Goal: Task Accomplishment & Management: Complete application form

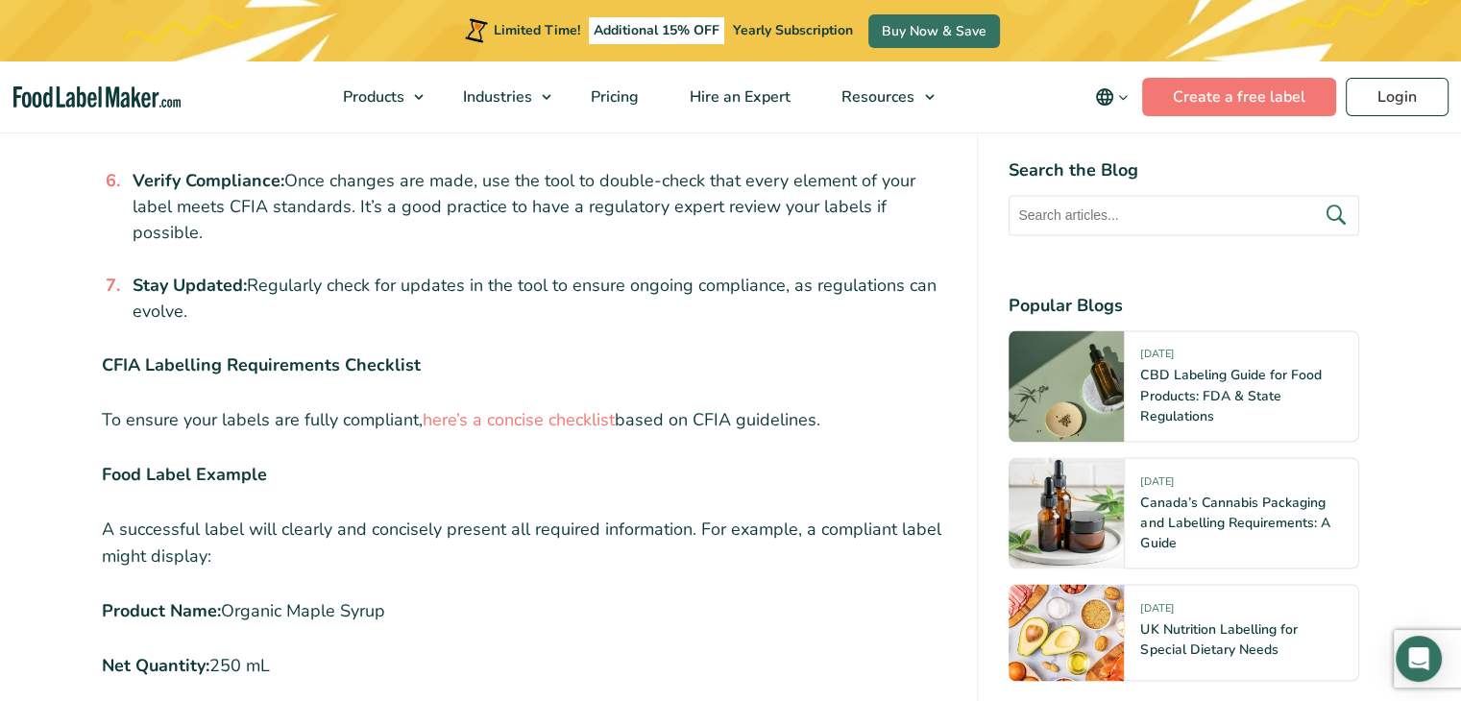
scroll to position [3266, 0]
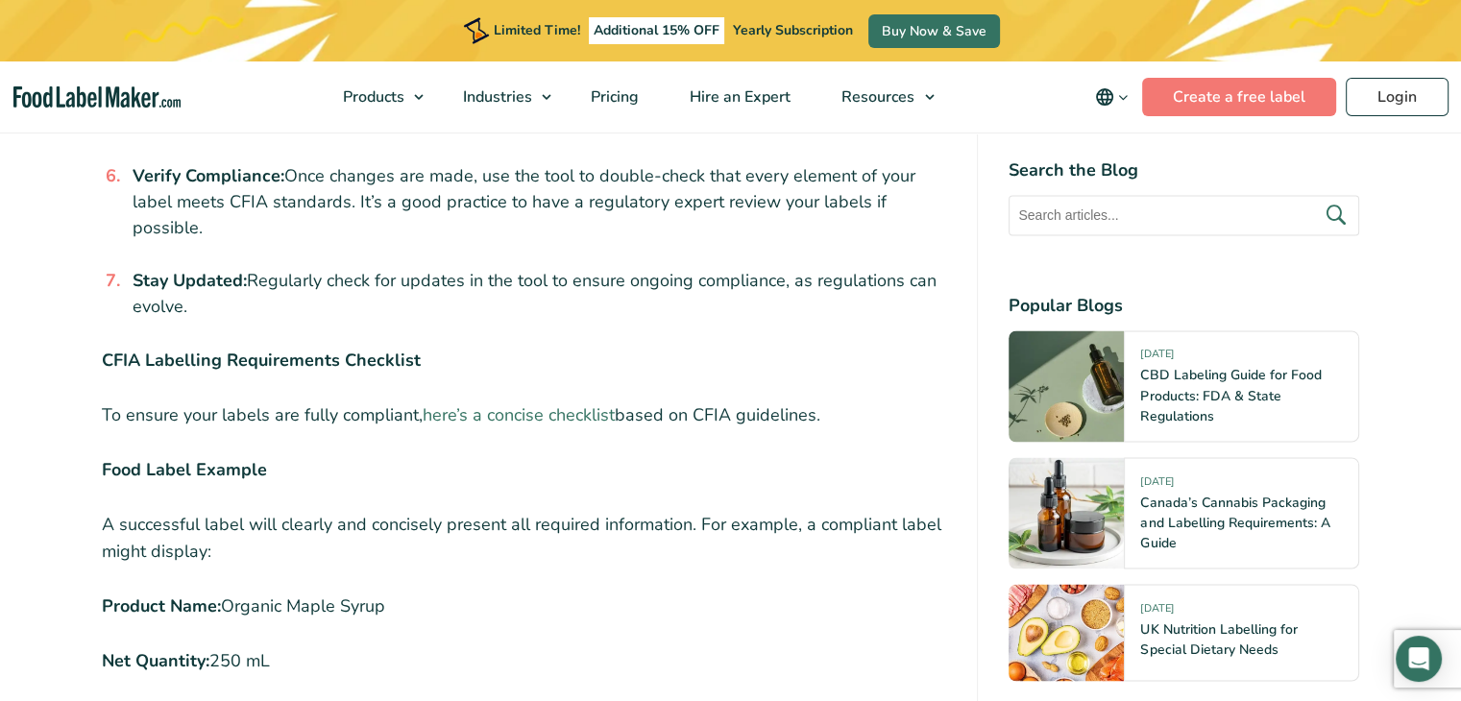
click at [511, 403] on link "here’s a concise checklist" at bounding box center [519, 414] width 192 height 23
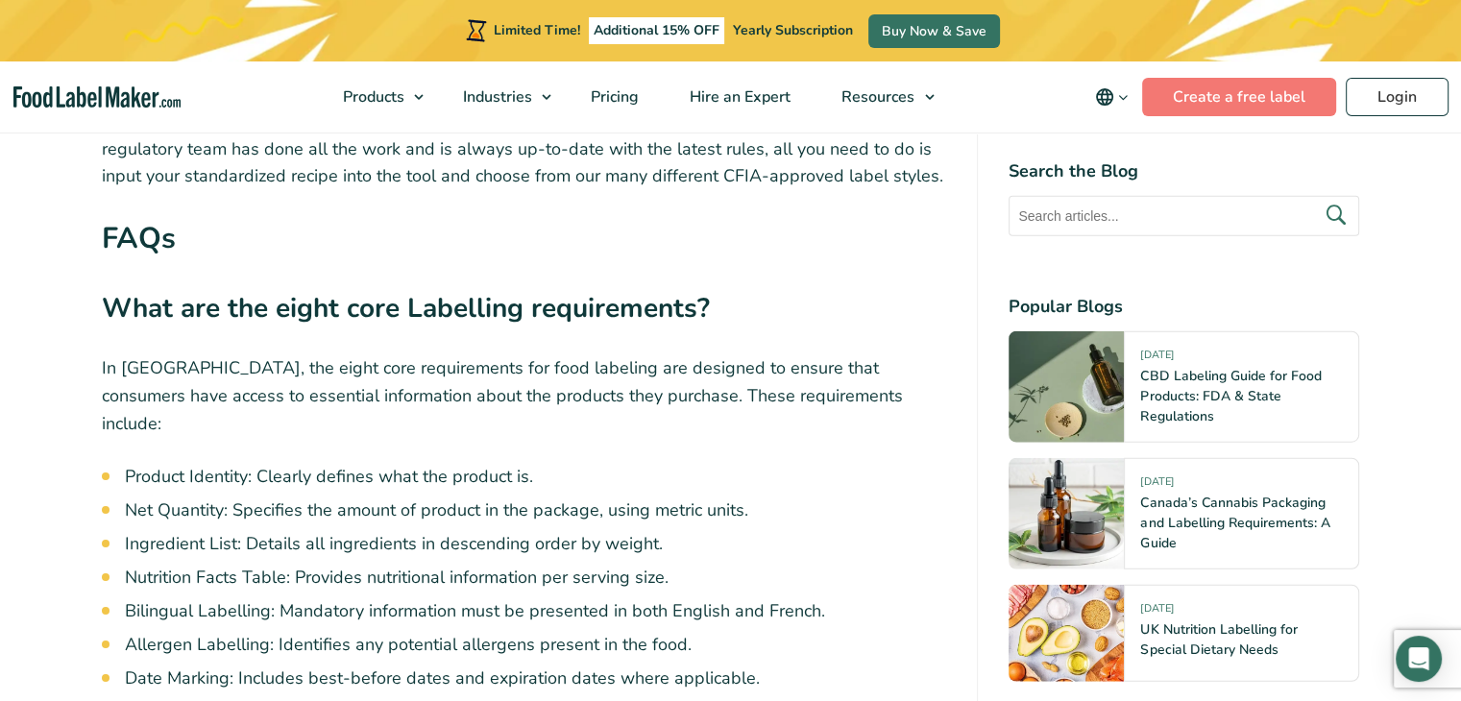
scroll to position [4707, 0]
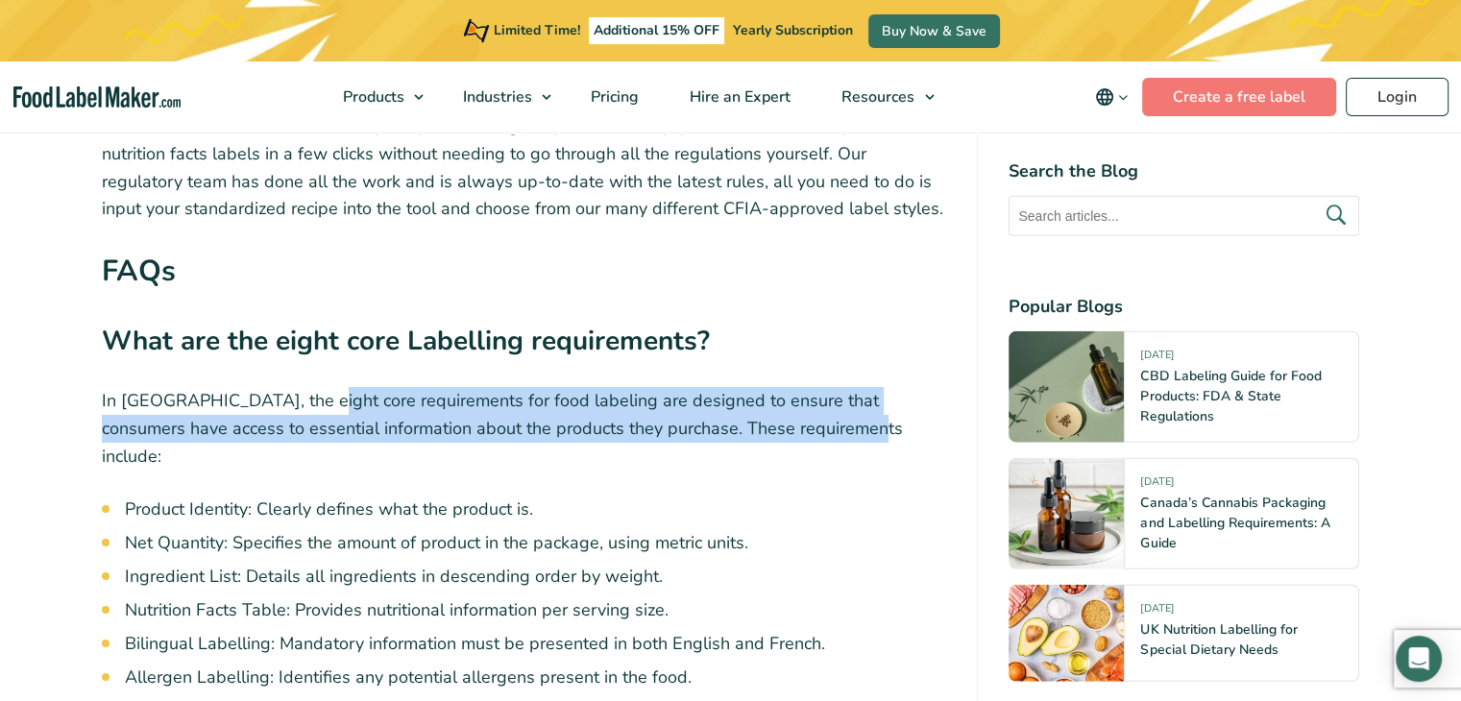
drag, startPoint x: 304, startPoint y: 299, endPoint x: 827, endPoint y: 341, distance: 525.3
click at [827, 387] on p "In [GEOGRAPHIC_DATA], the eight core requirements for food labeling are designe…" at bounding box center [524, 428] width 845 height 83
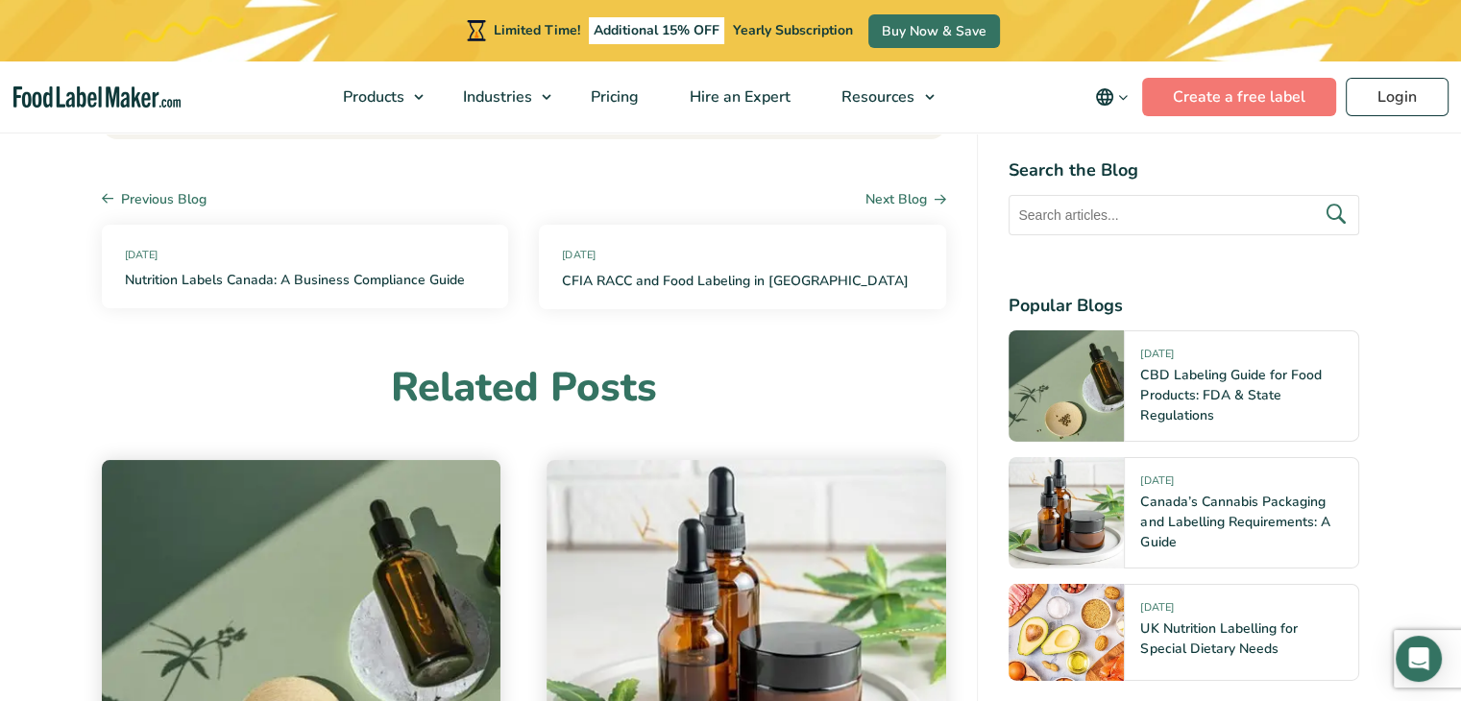
scroll to position [5956, 0]
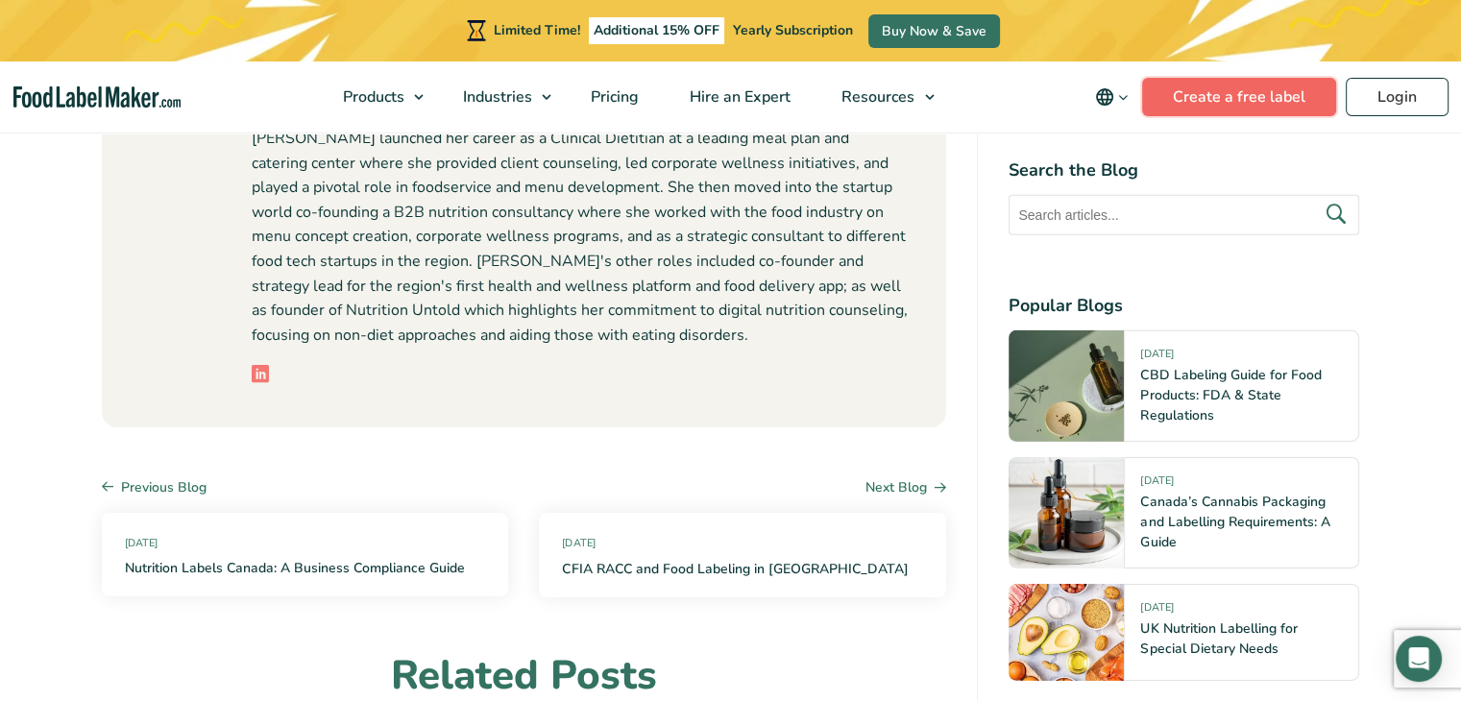
click at [1218, 95] on link "Create a free label" at bounding box center [1239, 97] width 194 height 38
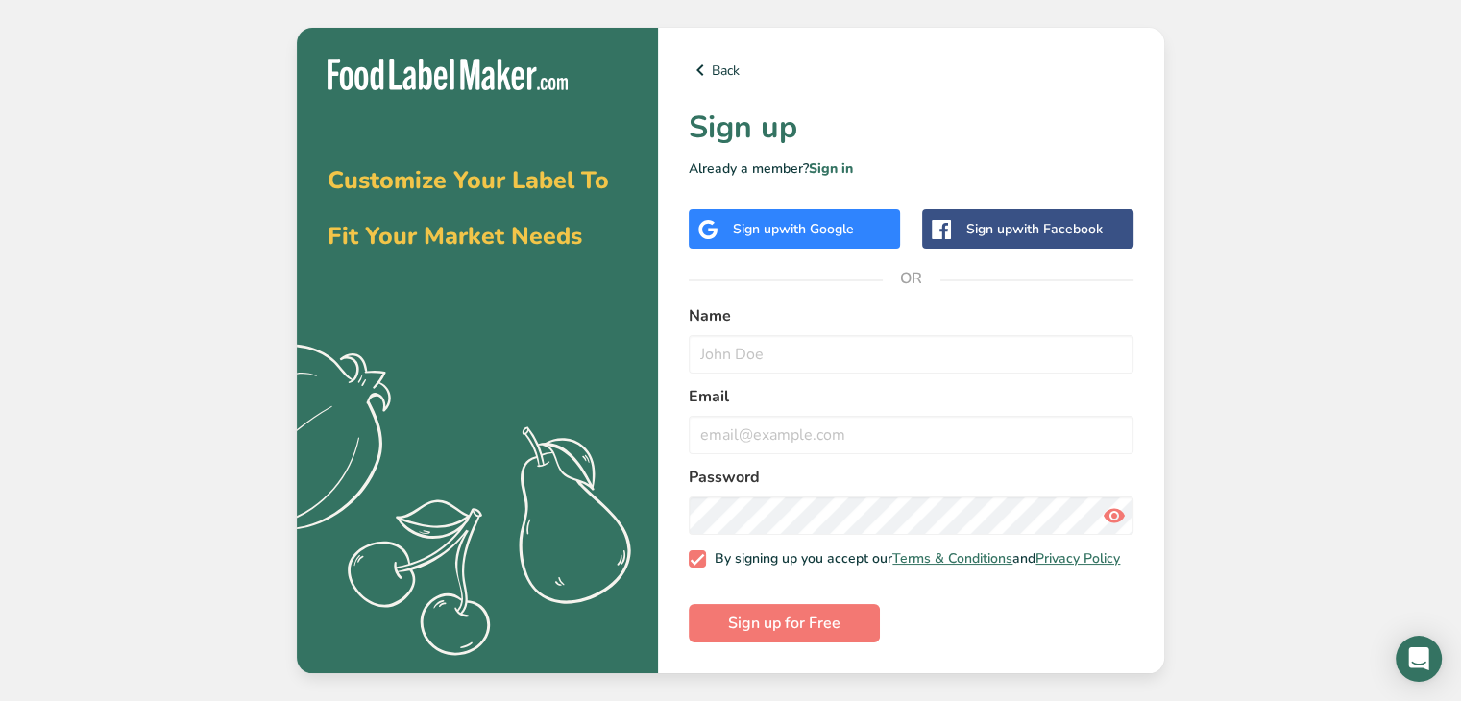
click at [835, 220] on span "with Google" at bounding box center [816, 229] width 75 height 18
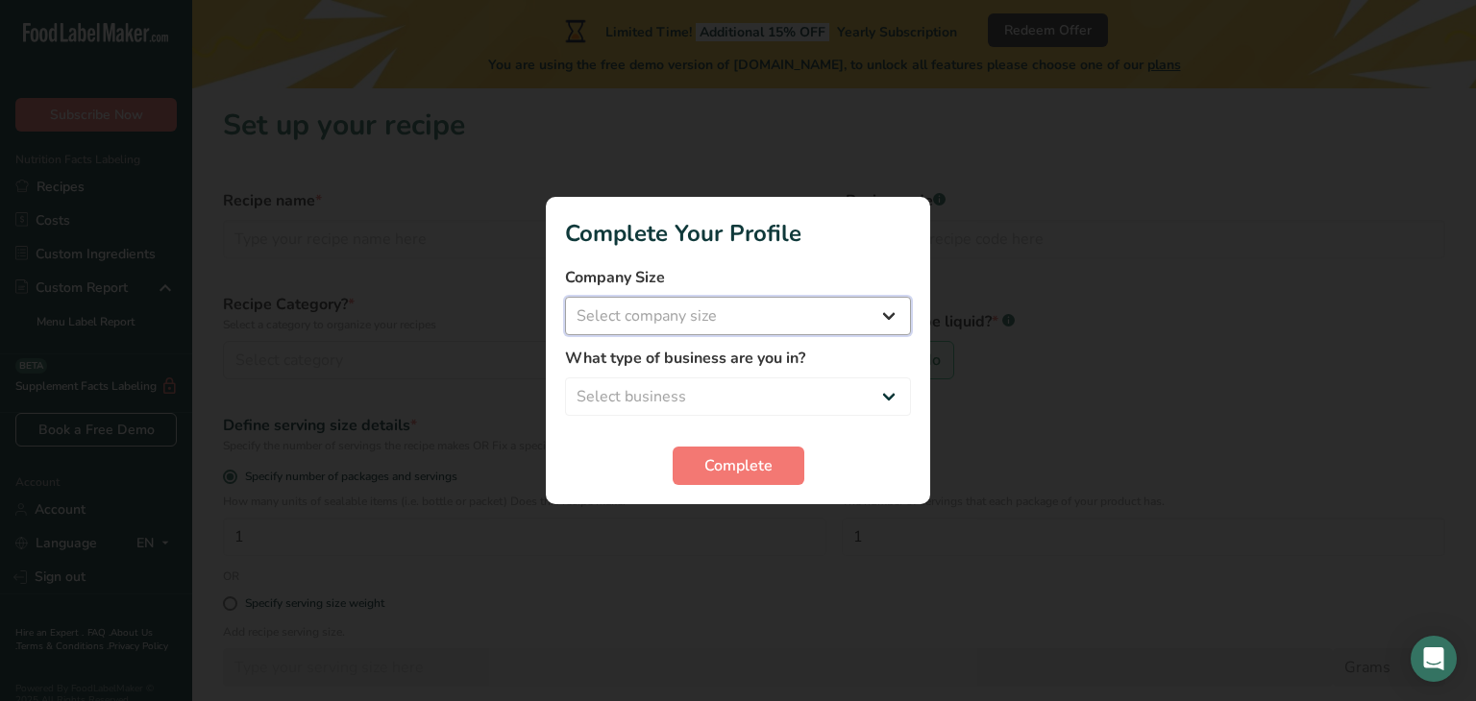
click at [676, 313] on select "Select company size Fewer than 10 Employees 10 to 50 Employees 51 to 500 Employ…" at bounding box center [738, 316] width 346 height 38
select select "1"
click at [565, 297] on select "Select company size Fewer than 10 Employees 10 to 50 Employees 51 to 500 Employ…" at bounding box center [738, 316] width 346 height 38
click at [726, 408] on select "Select business Packaged Food Manufacturer Restaurant & Cafe Bakery Meal Plans …" at bounding box center [738, 397] width 346 height 38
select select "1"
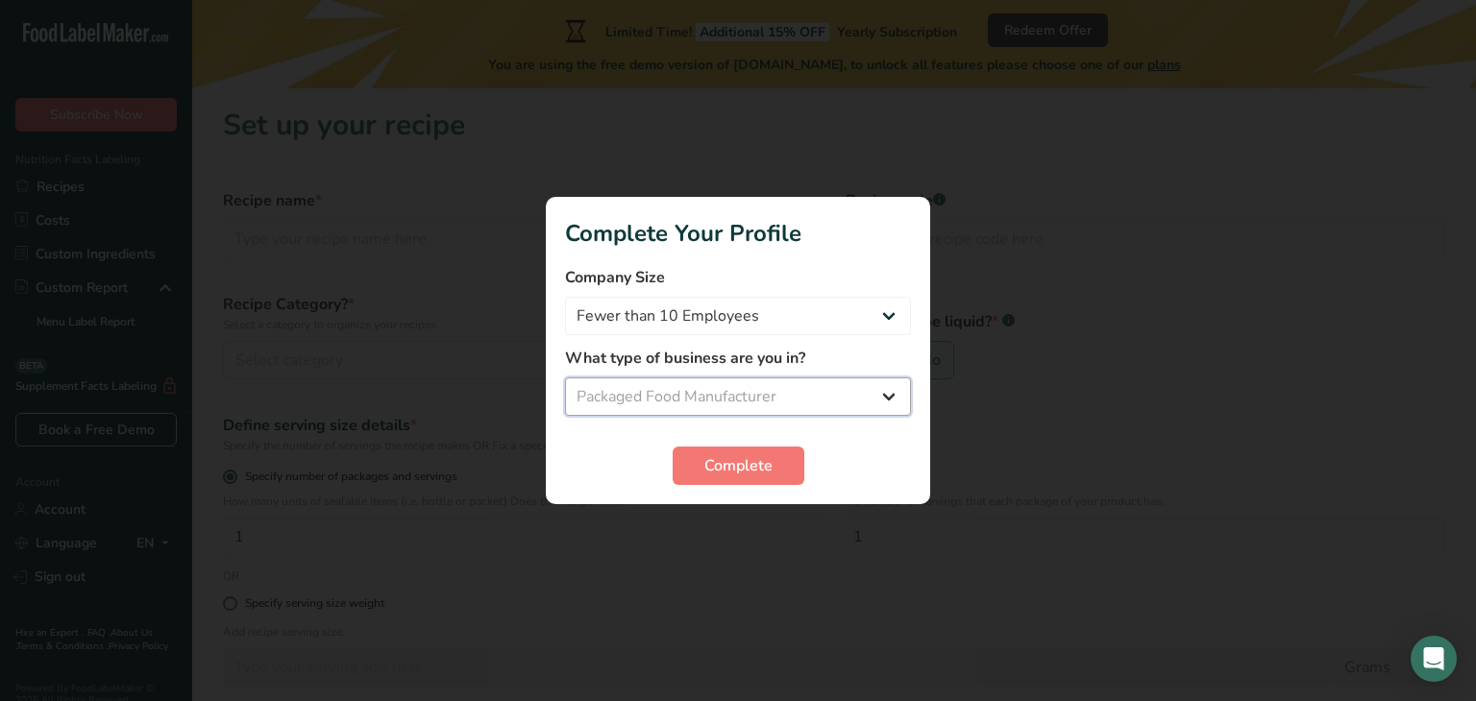
click at [565, 378] on select "Select business Packaged Food Manufacturer Restaurant & Cafe Bakery Meal Plans …" at bounding box center [738, 397] width 346 height 38
click at [719, 393] on select "Packaged Food Manufacturer Restaurant & Cafe Bakery Meal Plans & Catering Compa…" at bounding box center [738, 397] width 346 height 38
click at [565, 378] on select "Packaged Food Manufacturer Restaurant & Cafe Bakery Meal Plans & Catering Compa…" at bounding box center [738, 397] width 346 height 38
click at [749, 473] on span "Complete" at bounding box center [738, 465] width 68 height 23
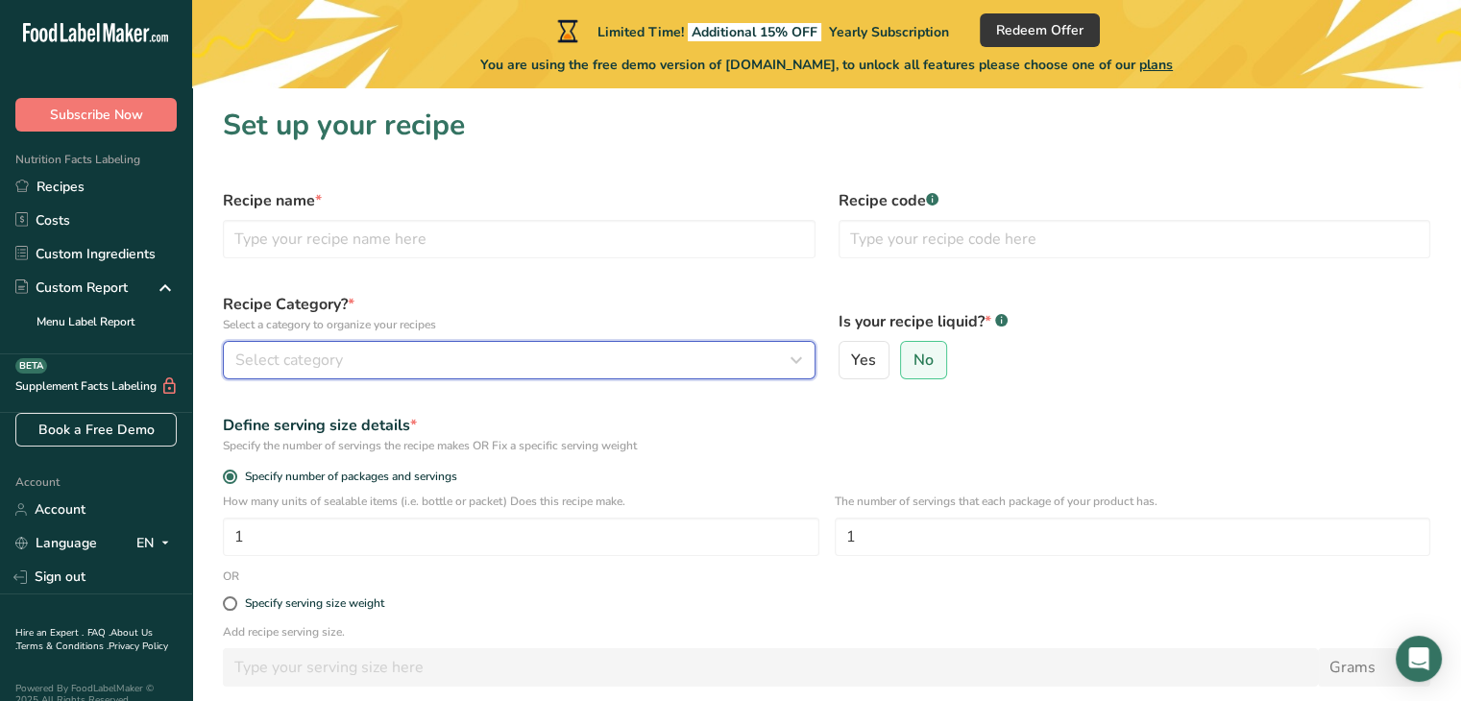
click at [459, 354] on div "Select category" at bounding box center [513, 360] width 556 height 23
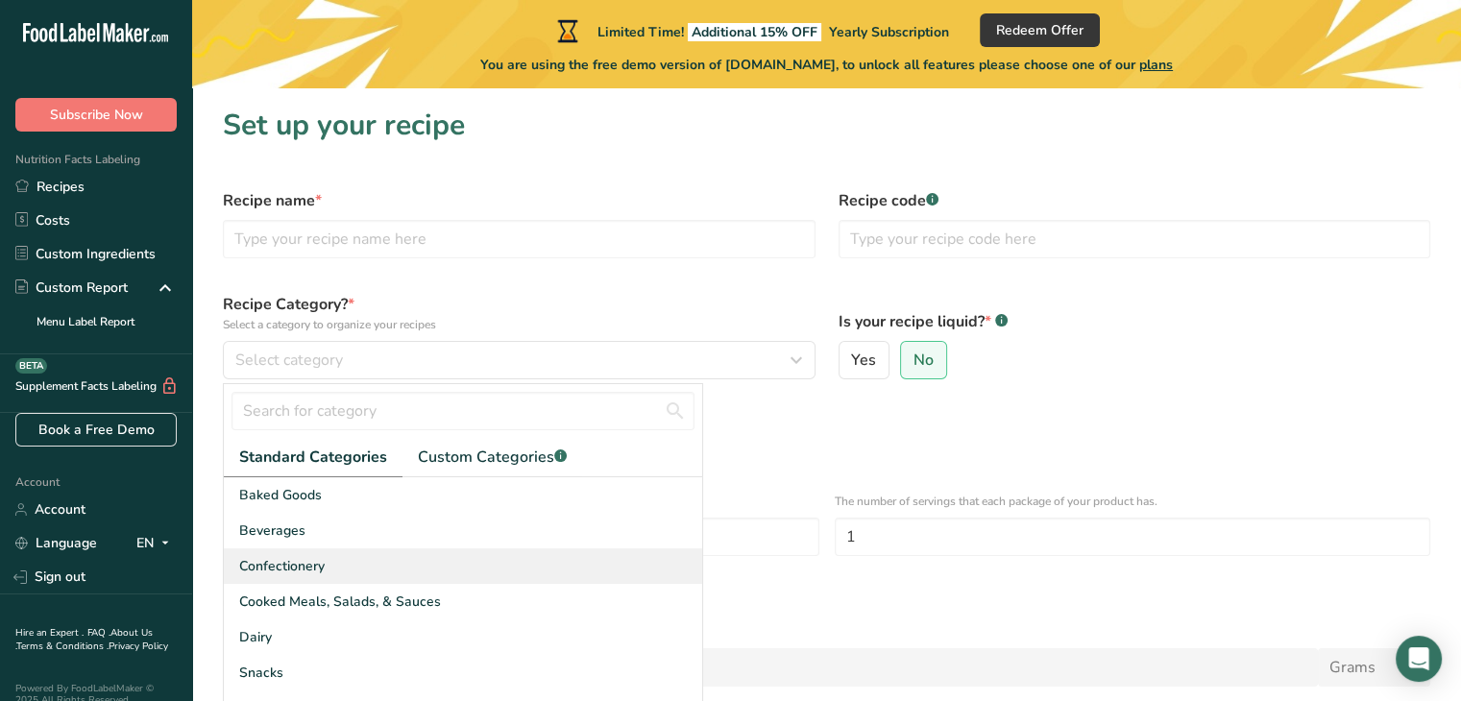
click at [305, 562] on span "Confectionery" at bounding box center [281, 566] width 85 height 20
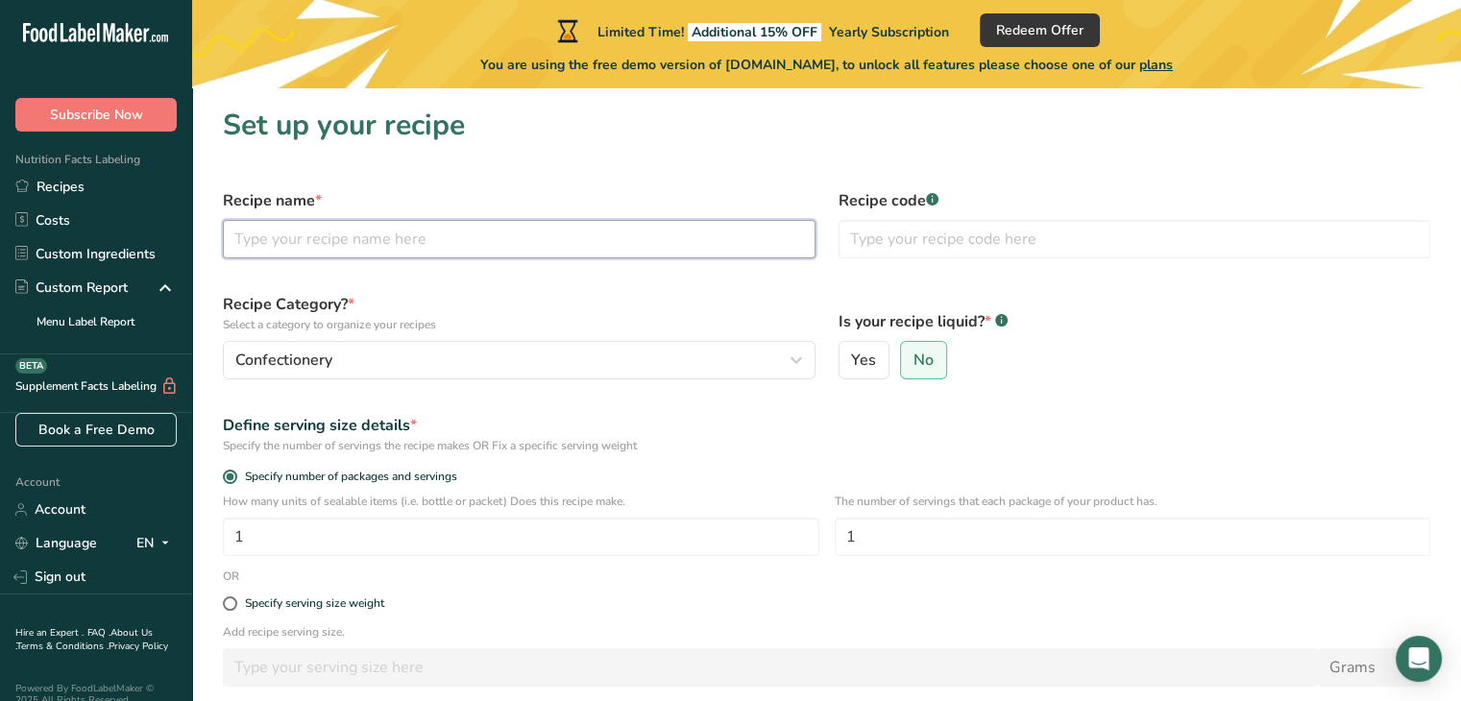
click at [392, 249] on input "text" at bounding box center [519, 239] width 593 height 38
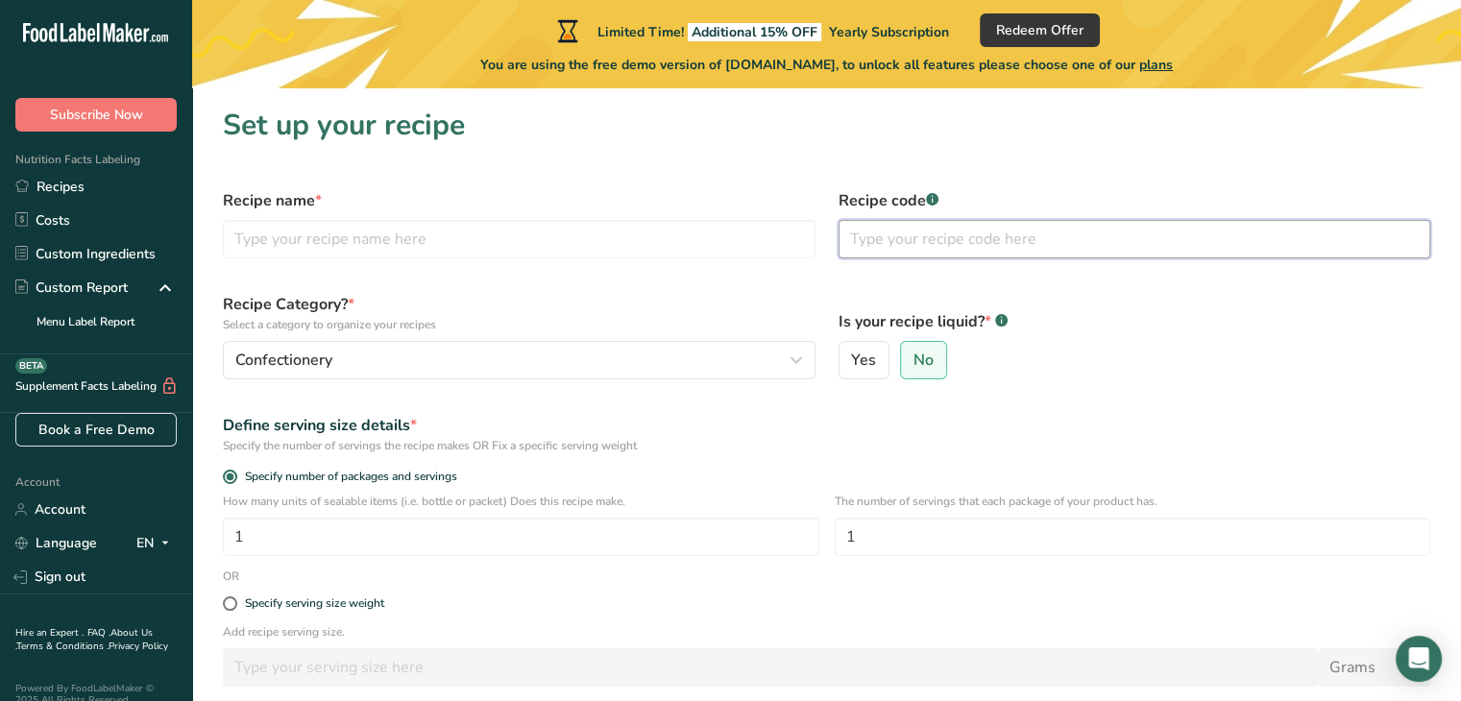
click at [897, 238] on input "text" at bounding box center [1135, 239] width 593 height 38
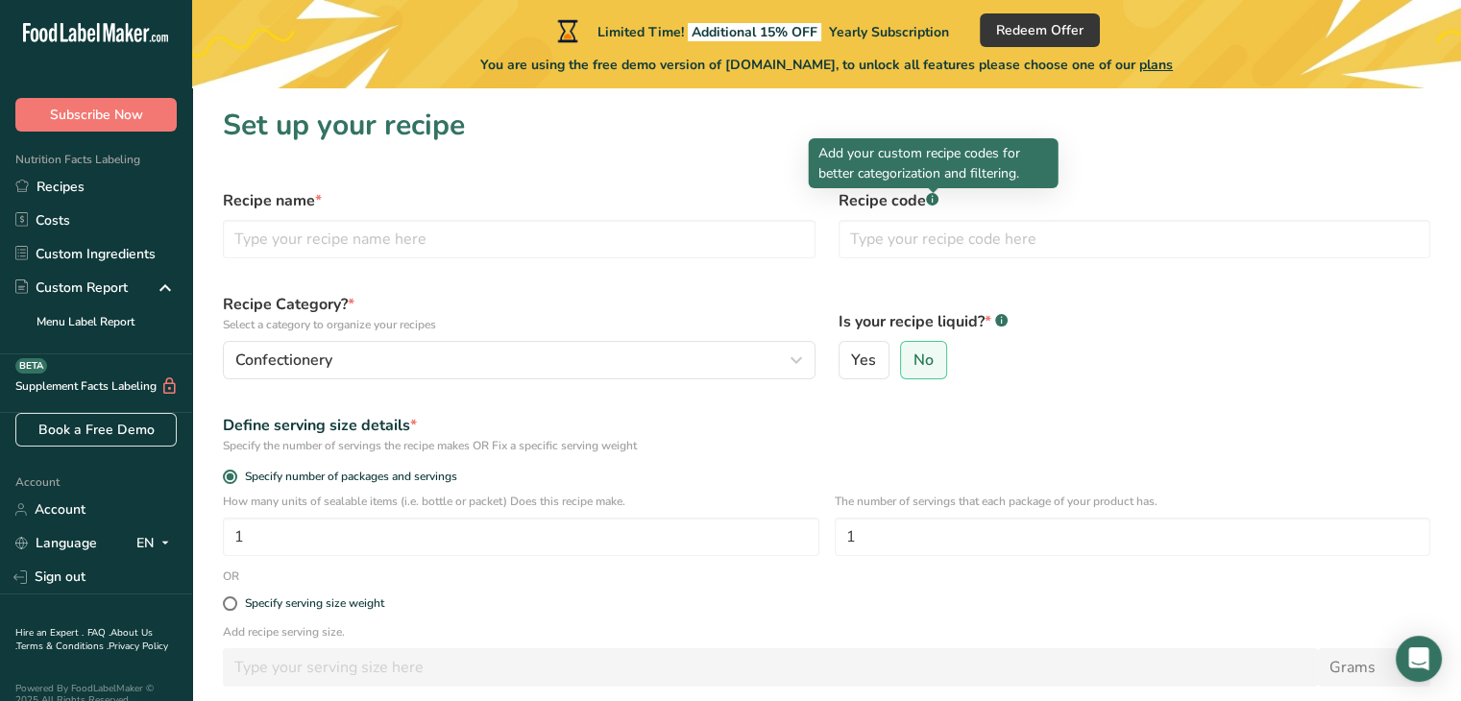
click at [934, 197] on rect at bounding box center [932, 199] width 12 height 12
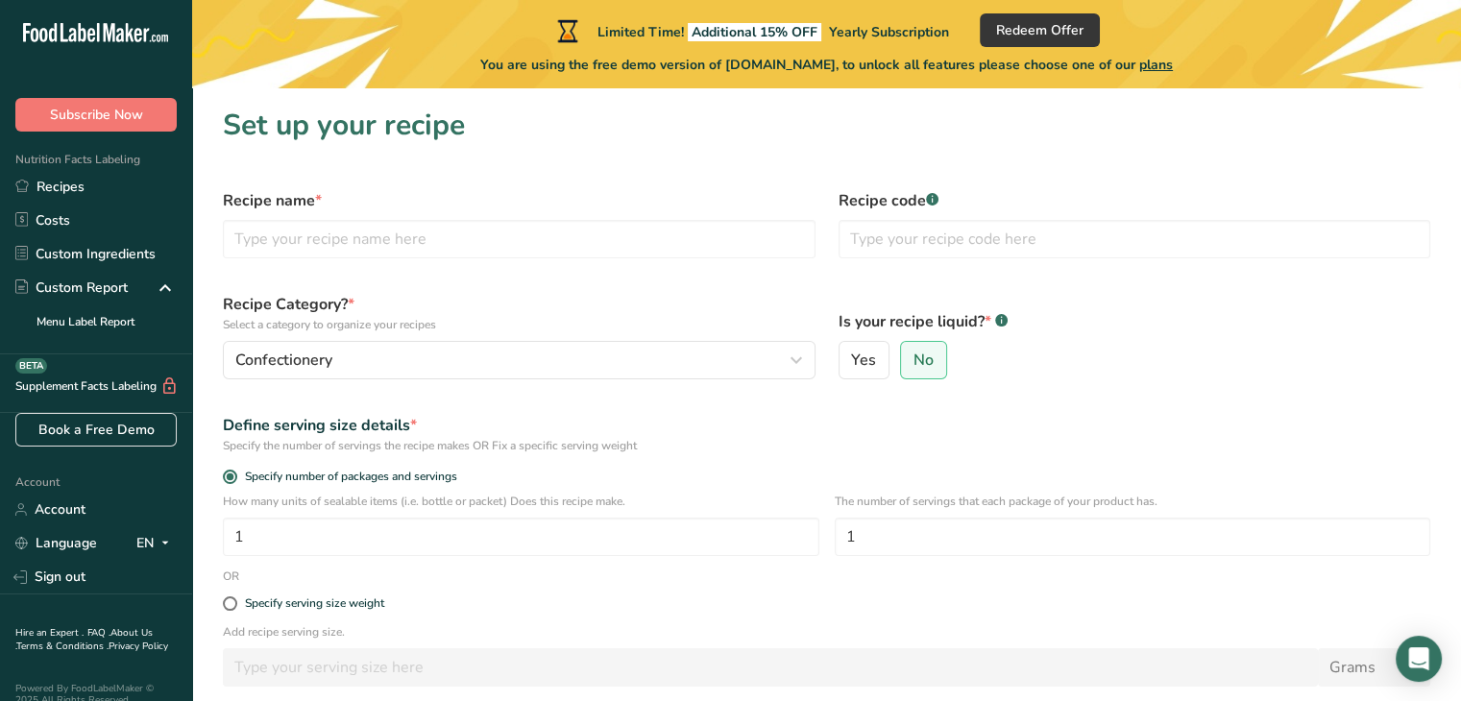
click at [934, 198] on rect at bounding box center [932, 199] width 12 height 12
click at [915, 374] on label "No" at bounding box center [923, 360] width 47 height 38
click at [914, 367] on input "No" at bounding box center [907, 360] width 12 height 12
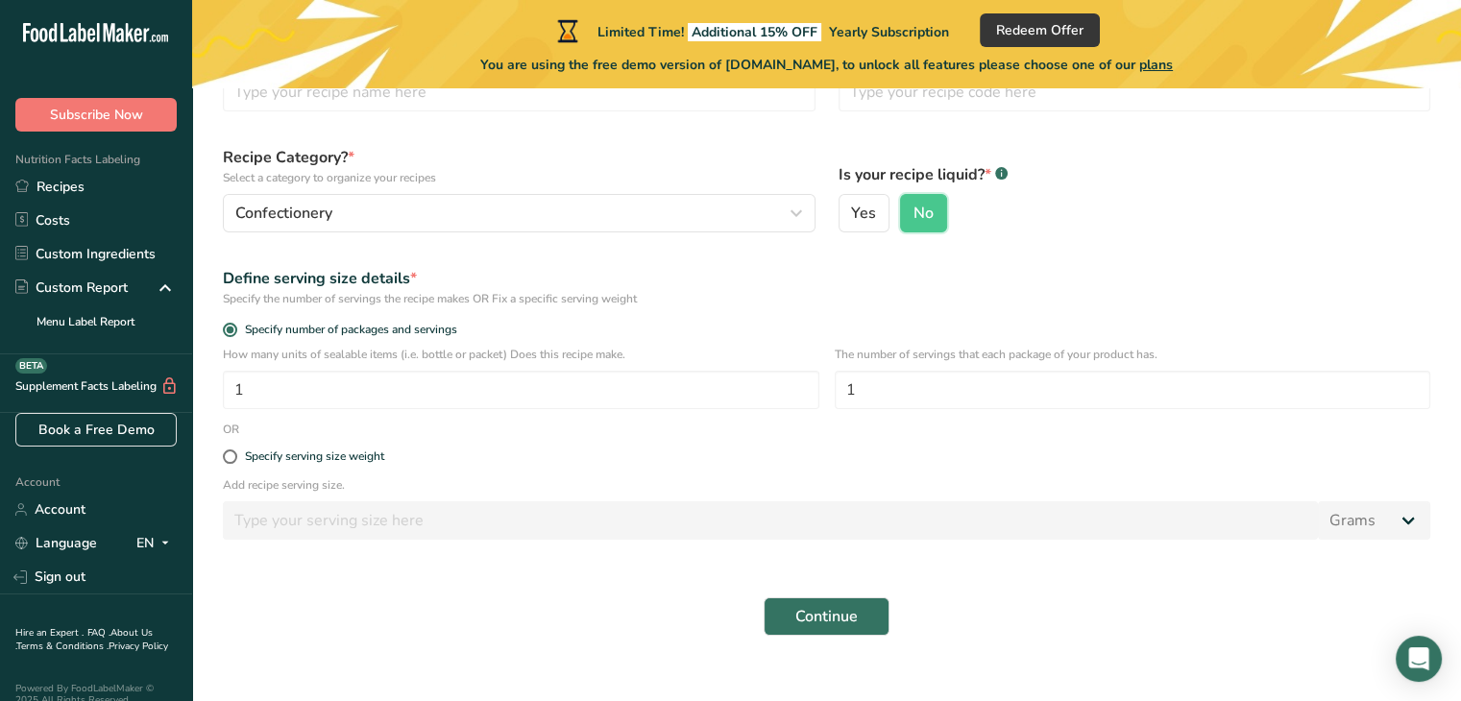
scroll to position [174, 0]
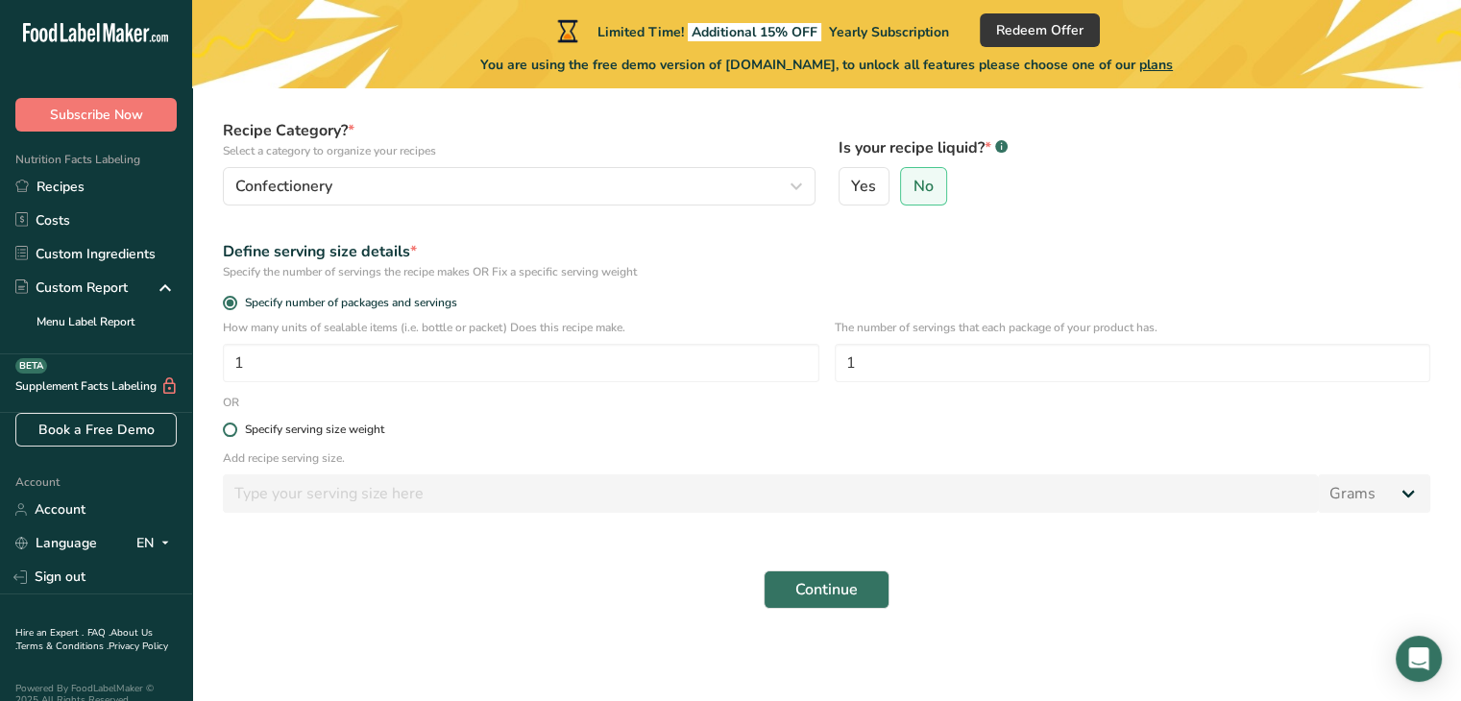
click at [273, 433] on div "Specify serving size weight" at bounding box center [314, 430] width 139 height 14
click at [235, 433] on input "Specify serving size weight" at bounding box center [229, 430] width 12 height 12
radio input "true"
radio input "false"
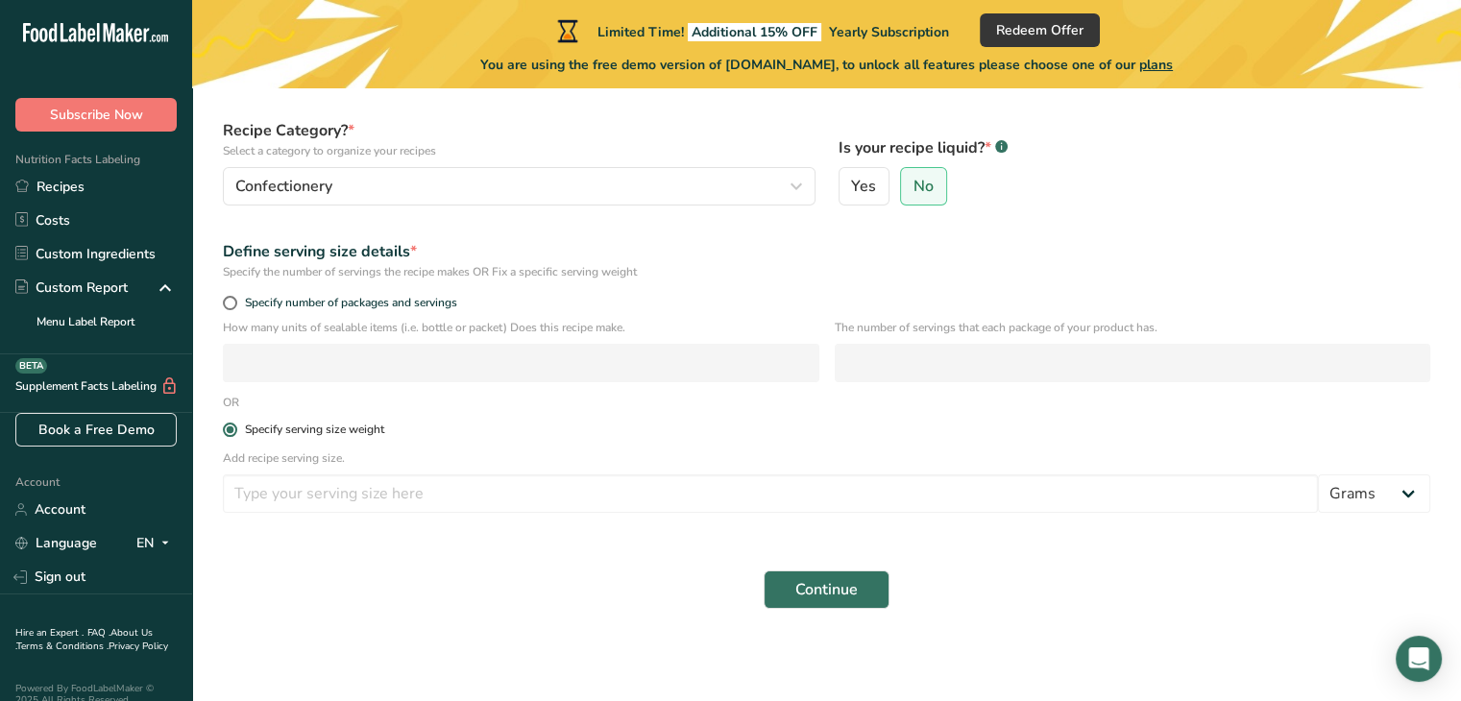
click at [273, 433] on div "Specify serving size weight" at bounding box center [314, 430] width 139 height 14
click at [235, 433] on input "Specify serving size weight" at bounding box center [229, 430] width 12 height 12
click at [476, 454] on p "Add recipe serving size." at bounding box center [827, 458] width 1208 height 17
click at [424, 524] on form "Recipe name * Recipe code .a-a{fill:#347362;}.b-a{fill:#fff;} Recipe Category? …" at bounding box center [826, 312] width 1231 height 617
click at [419, 500] on input "number" at bounding box center [770, 494] width 1095 height 38
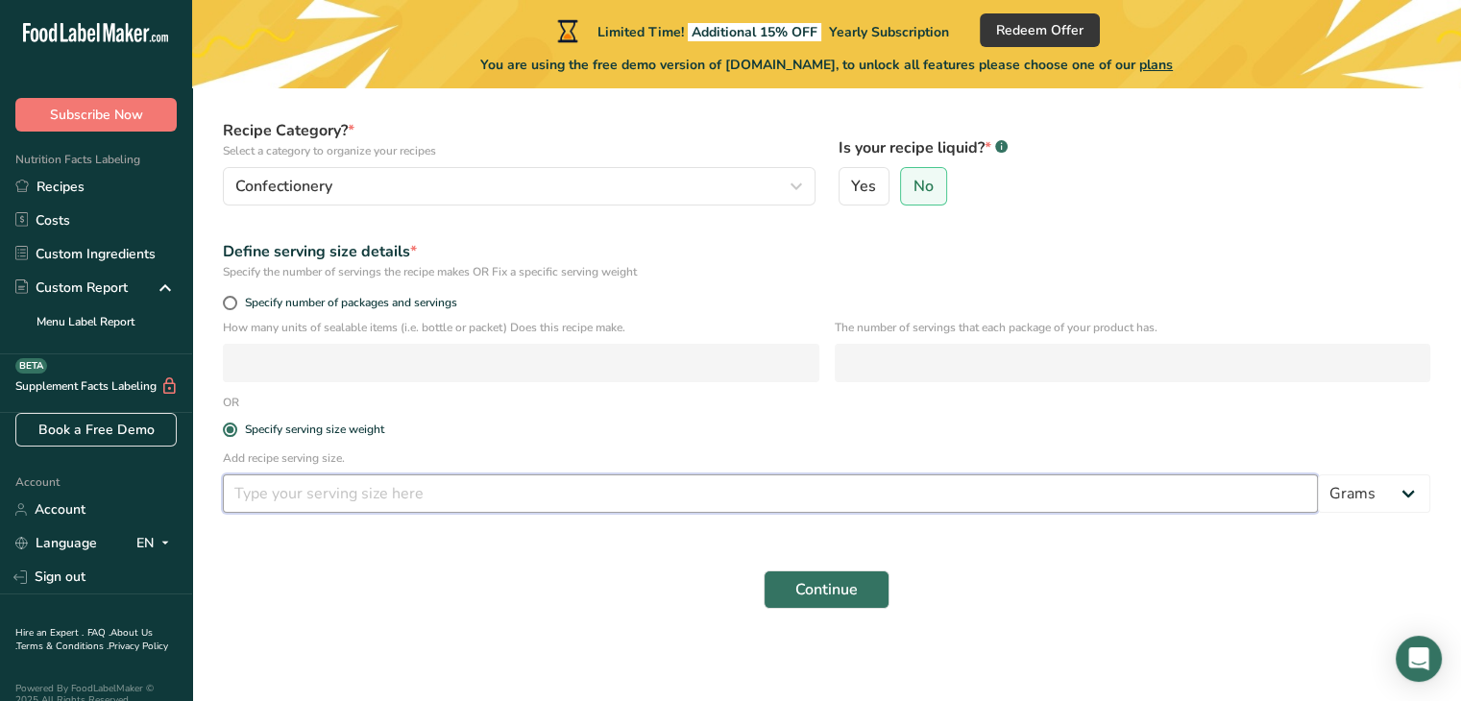
click at [413, 521] on div "Add recipe serving size. Grams kg mg mcg lb oz l mL fl oz tbsp tsp cup qt gallon" at bounding box center [826, 487] width 1231 height 75
click at [1372, 476] on select "Grams kg mg mcg lb oz l mL fl oz tbsp tsp cup qt gallon" at bounding box center [1374, 494] width 112 height 38
click at [1145, 565] on div "Continue" at bounding box center [826, 589] width 1231 height 61
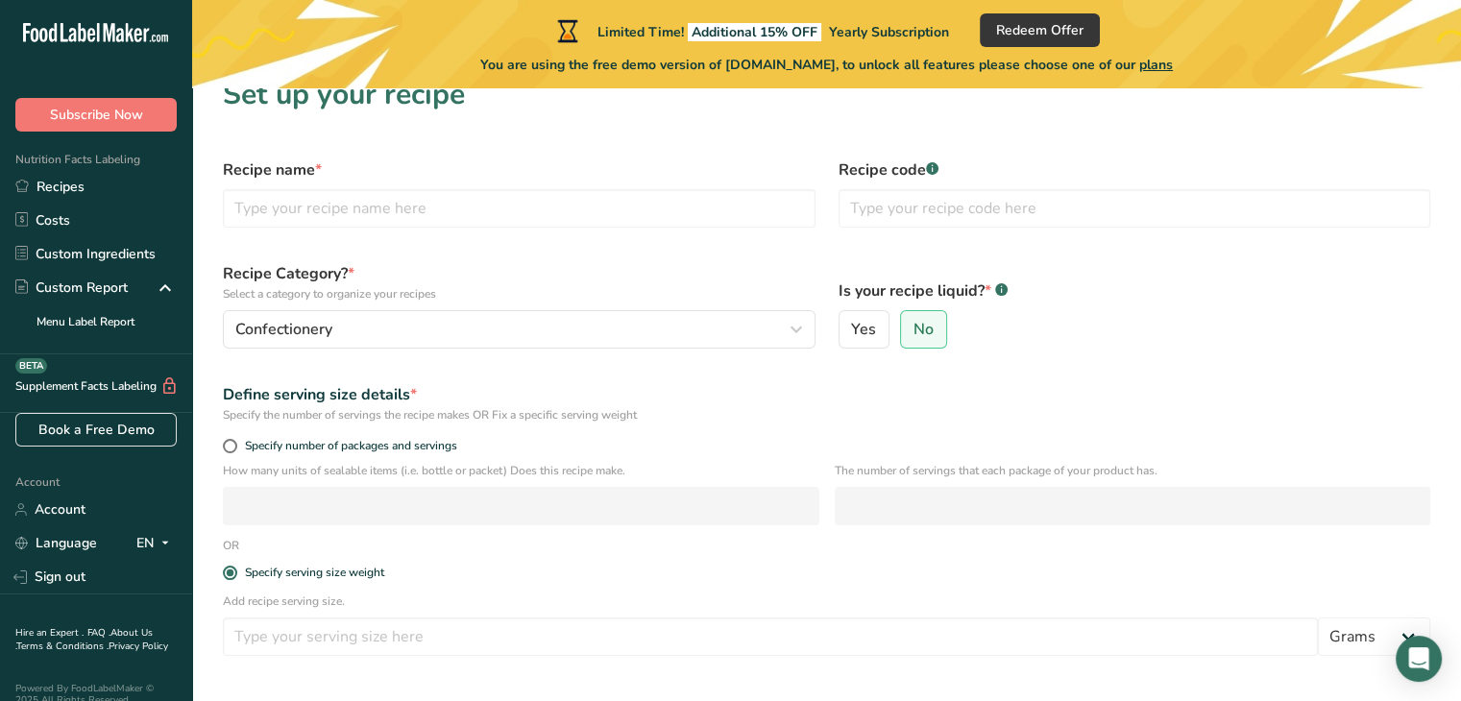
scroll to position [0, 0]
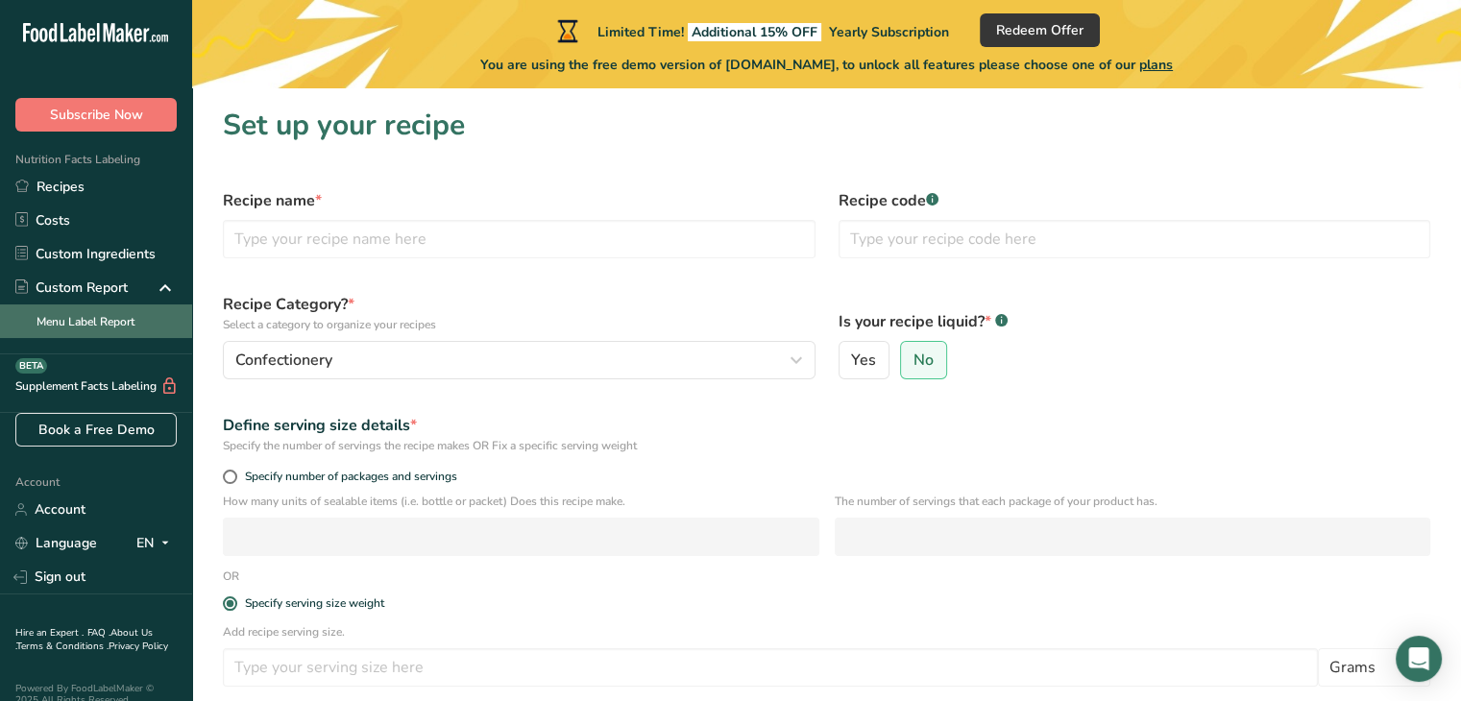
click at [89, 328] on link "Menu Label Report" at bounding box center [96, 322] width 192 height 34
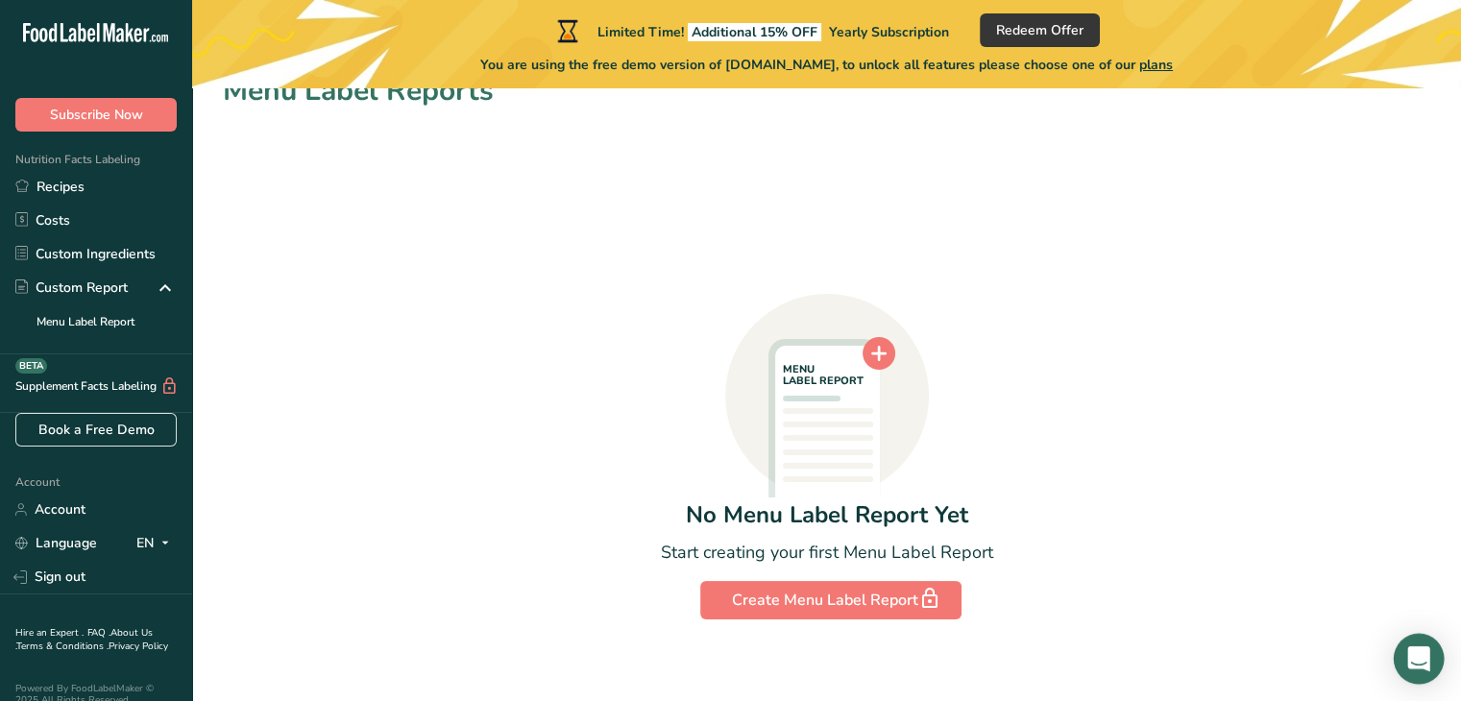
scroll to position [45, 0]
